Goal: Task Accomplishment & Management: Manage account settings

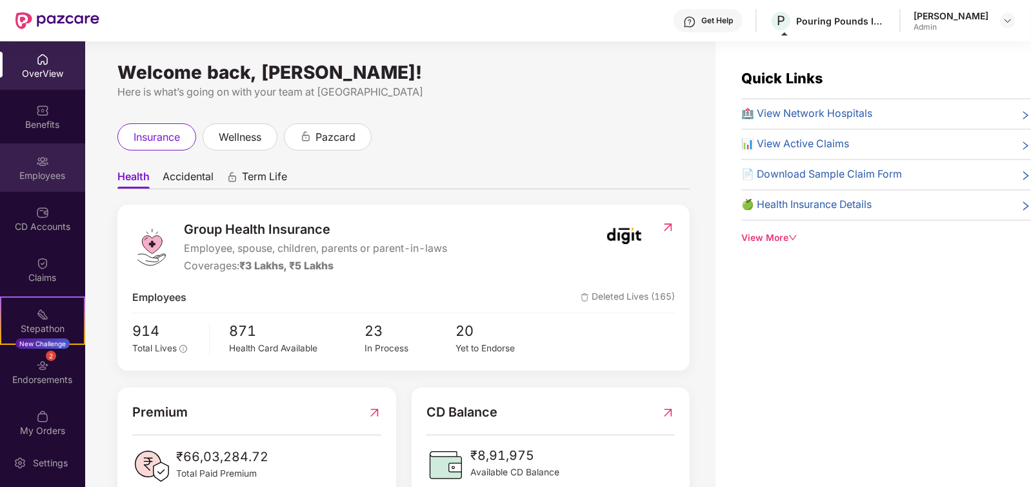
click at [45, 147] on div "Employees" at bounding box center [42, 167] width 85 height 48
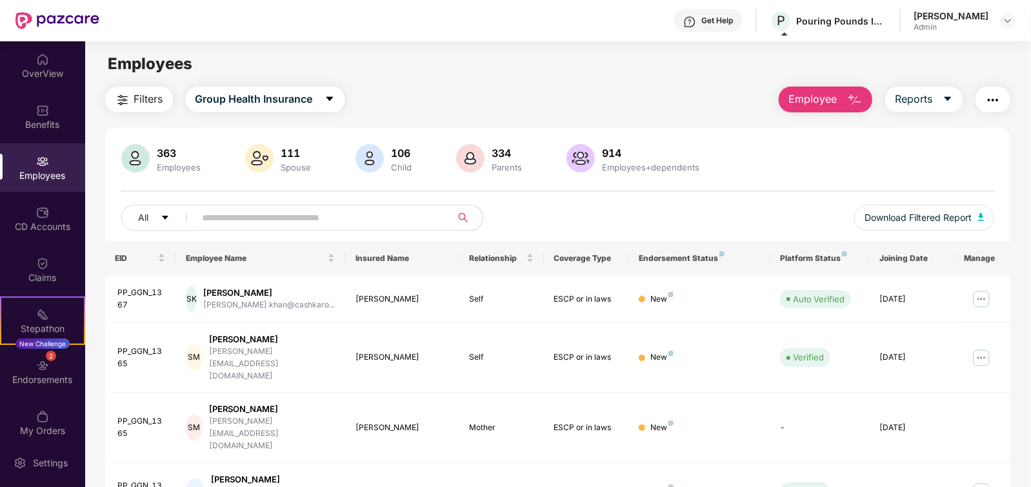
click at [223, 225] on input "text" at bounding box center [319, 217] width 232 height 19
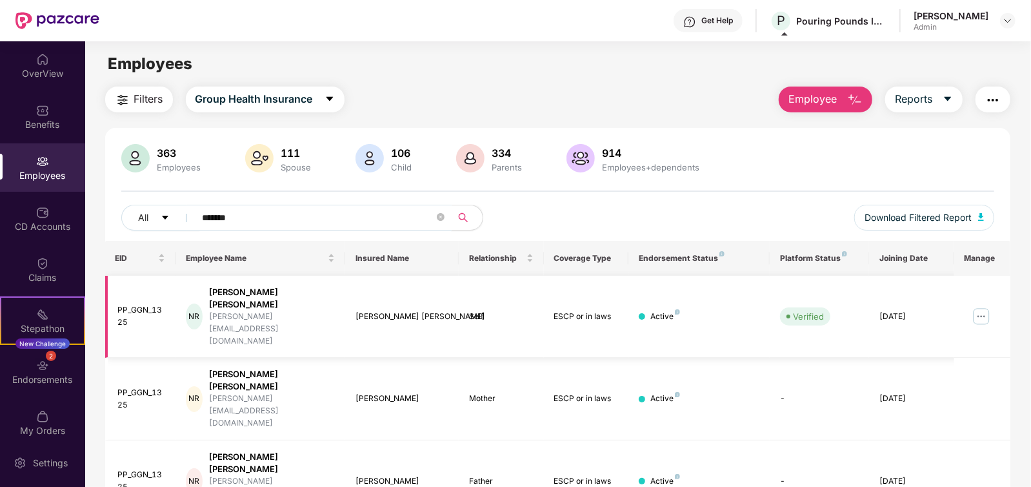
type input "*******"
click at [975, 306] on img at bounding box center [981, 316] width 21 height 21
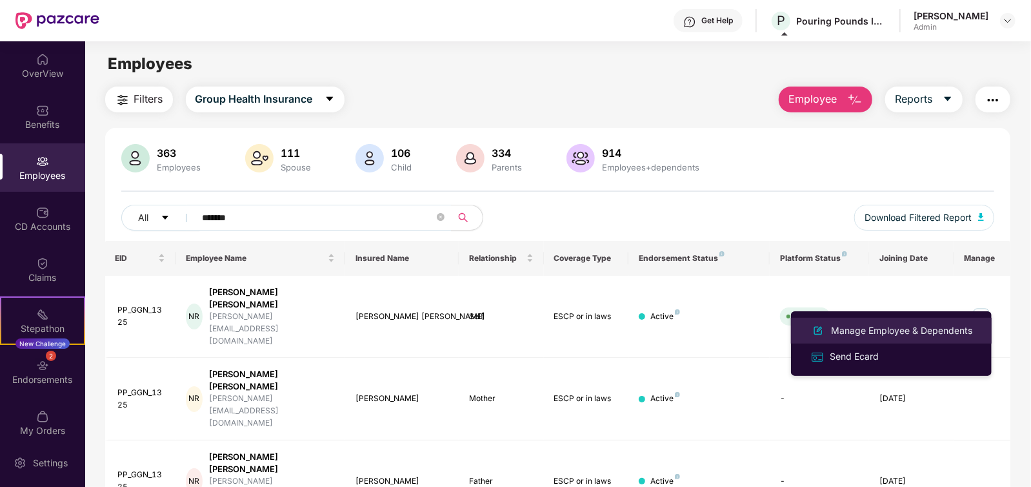
click at [884, 332] on div "Manage Employee & Dependents" at bounding box center [902, 330] width 146 height 14
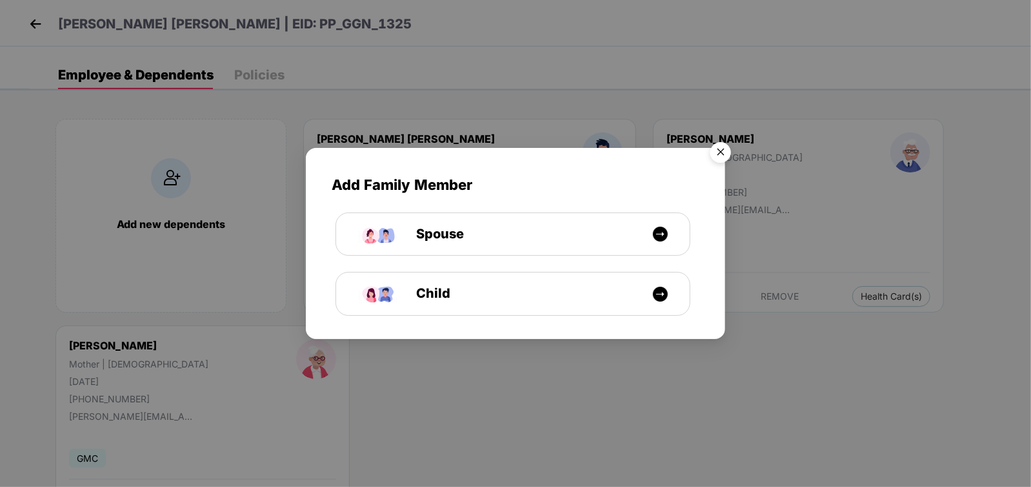
click at [712, 160] on img "Close" at bounding box center [721, 154] width 36 height 36
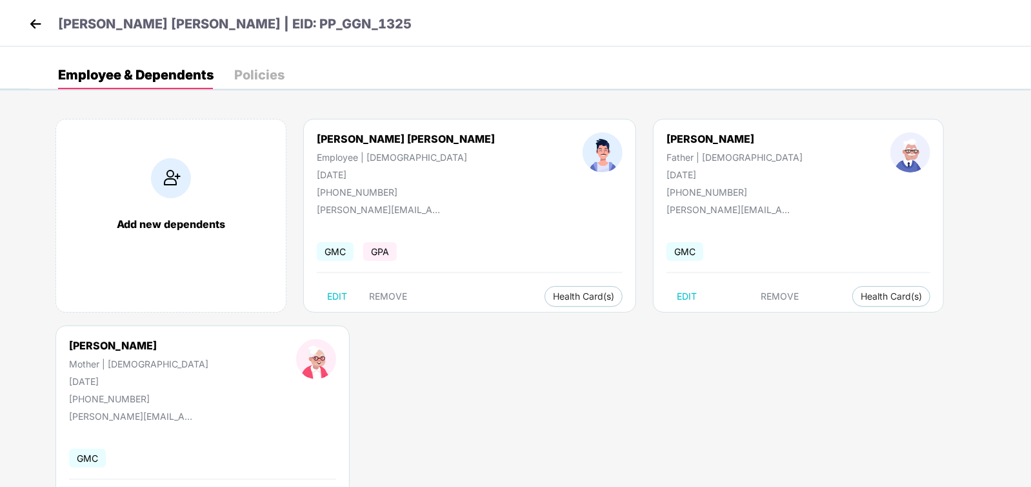
click at [35, 25] on img at bounding box center [35, 23] width 19 height 19
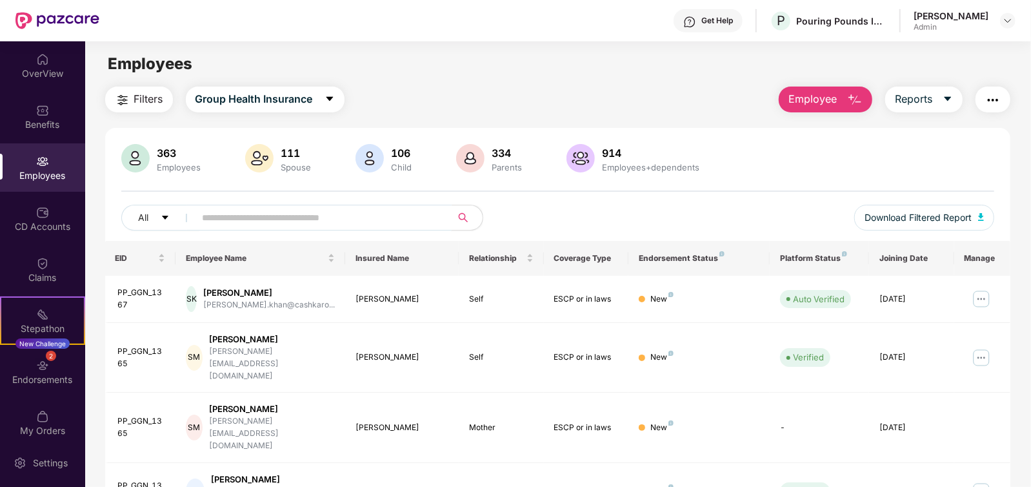
click at [350, 216] on input "text" at bounding box center [319, 217] width 232 height 19
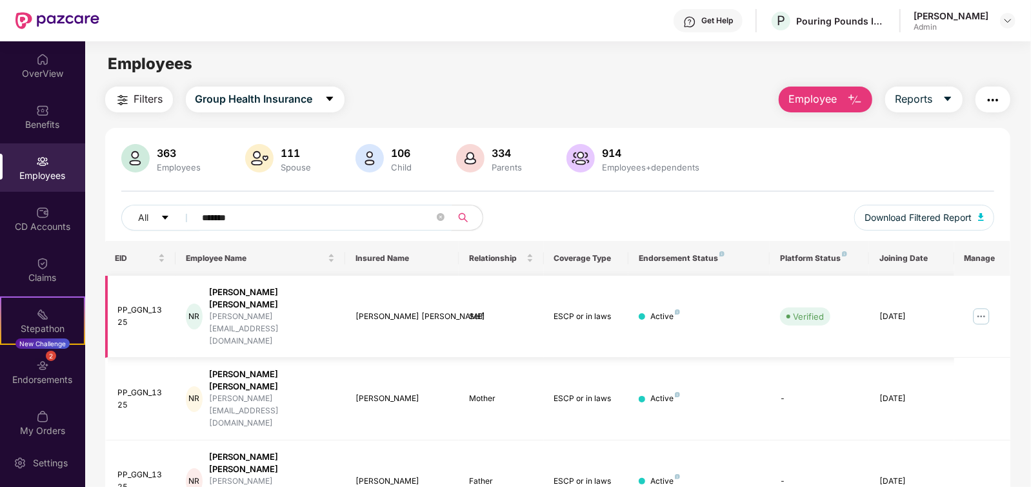
type input "*******"
click at [985, 306] on img at bounding box center [981, 316] width 21 height 21
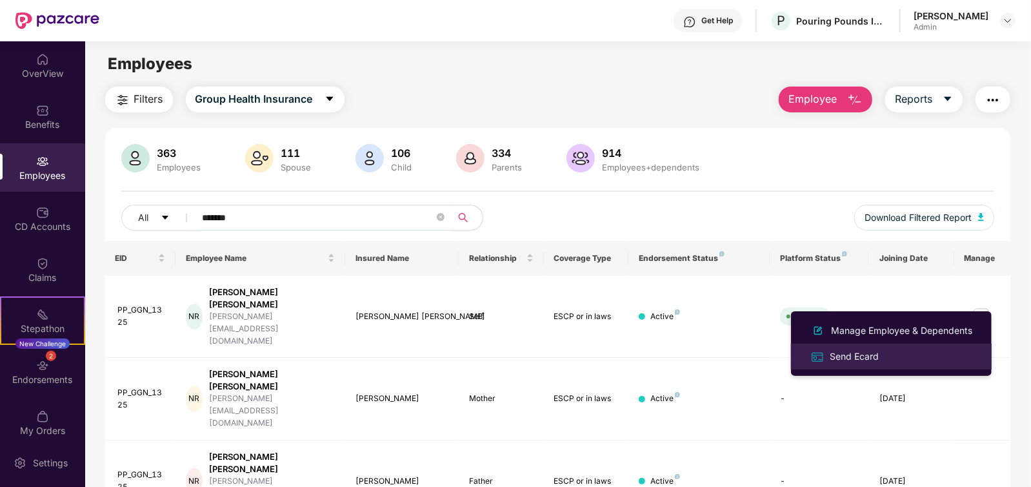
click at [916, 347] on li "Send Ecard" at bounding box center [891, 356] width 201 height 26
